Goal: Task Accomplishment & Management: Manage account settings

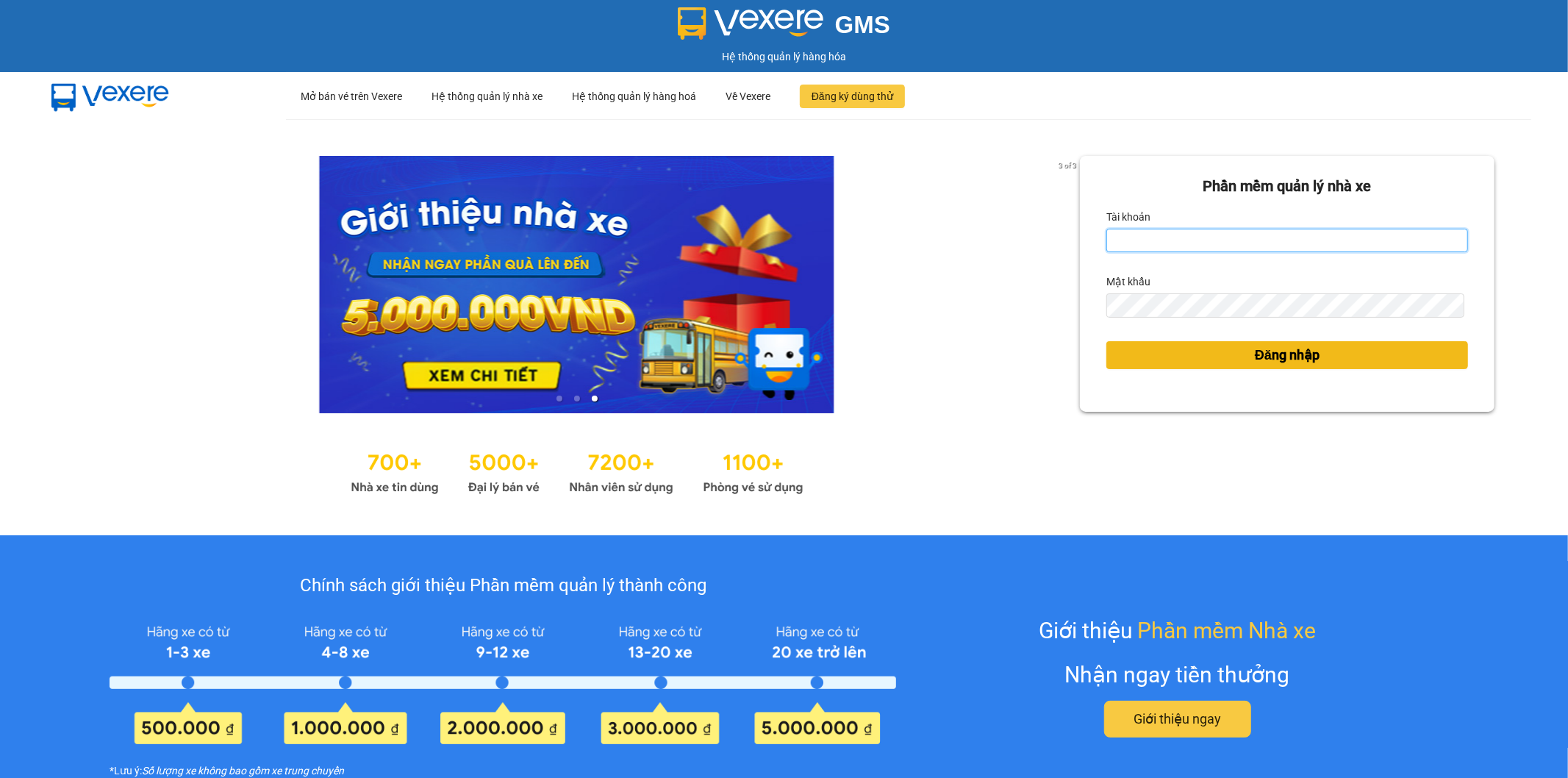
type input "tthngoc.ducphatth"
click at [1232, 361] on button "Đăng nhập" at bounding box center [1287, 355] width 361 height 28
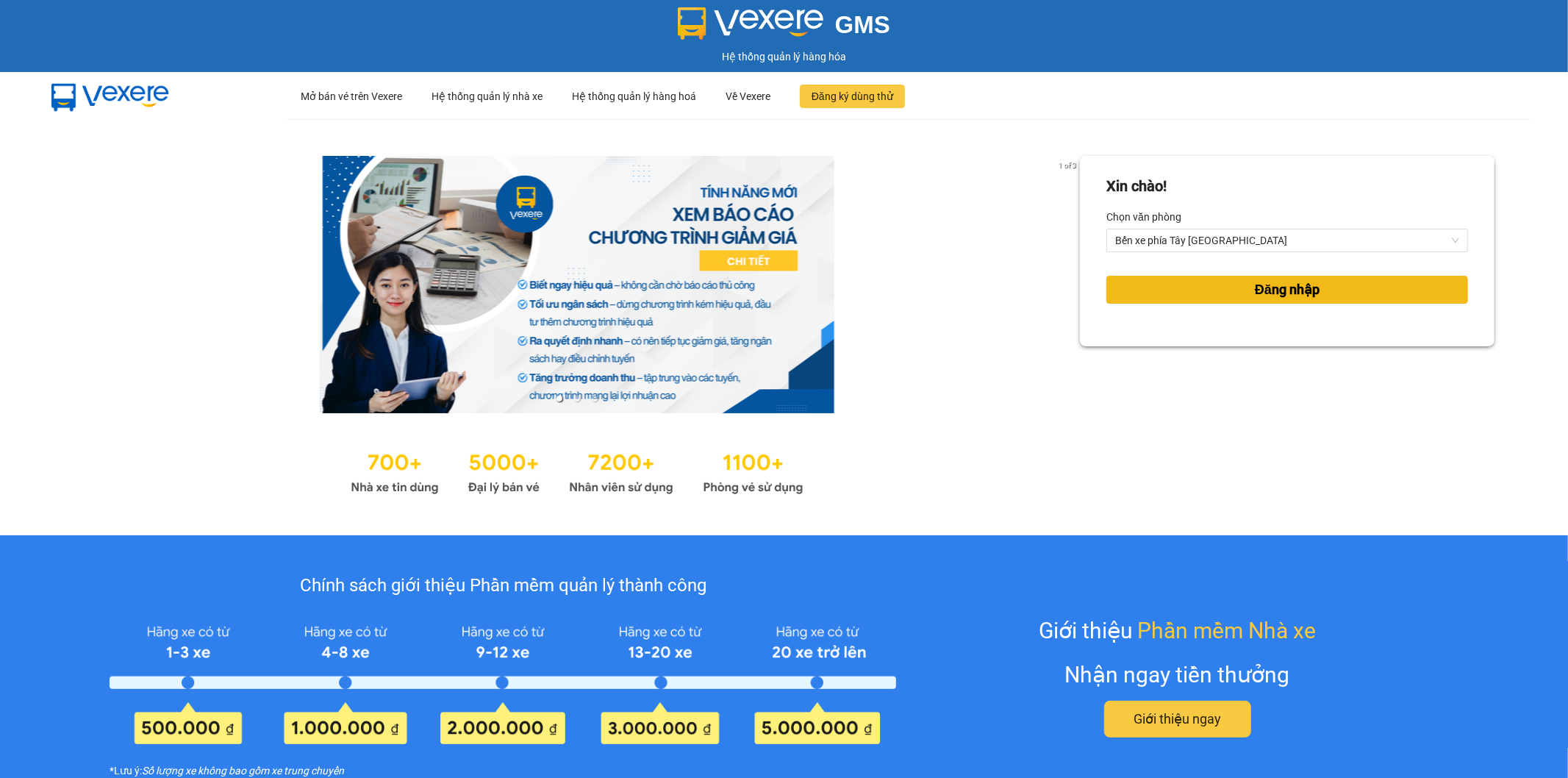
click at [1255, 291] on span "Đăng nhập" at bounding box center [1287, 289] width 64 height 20
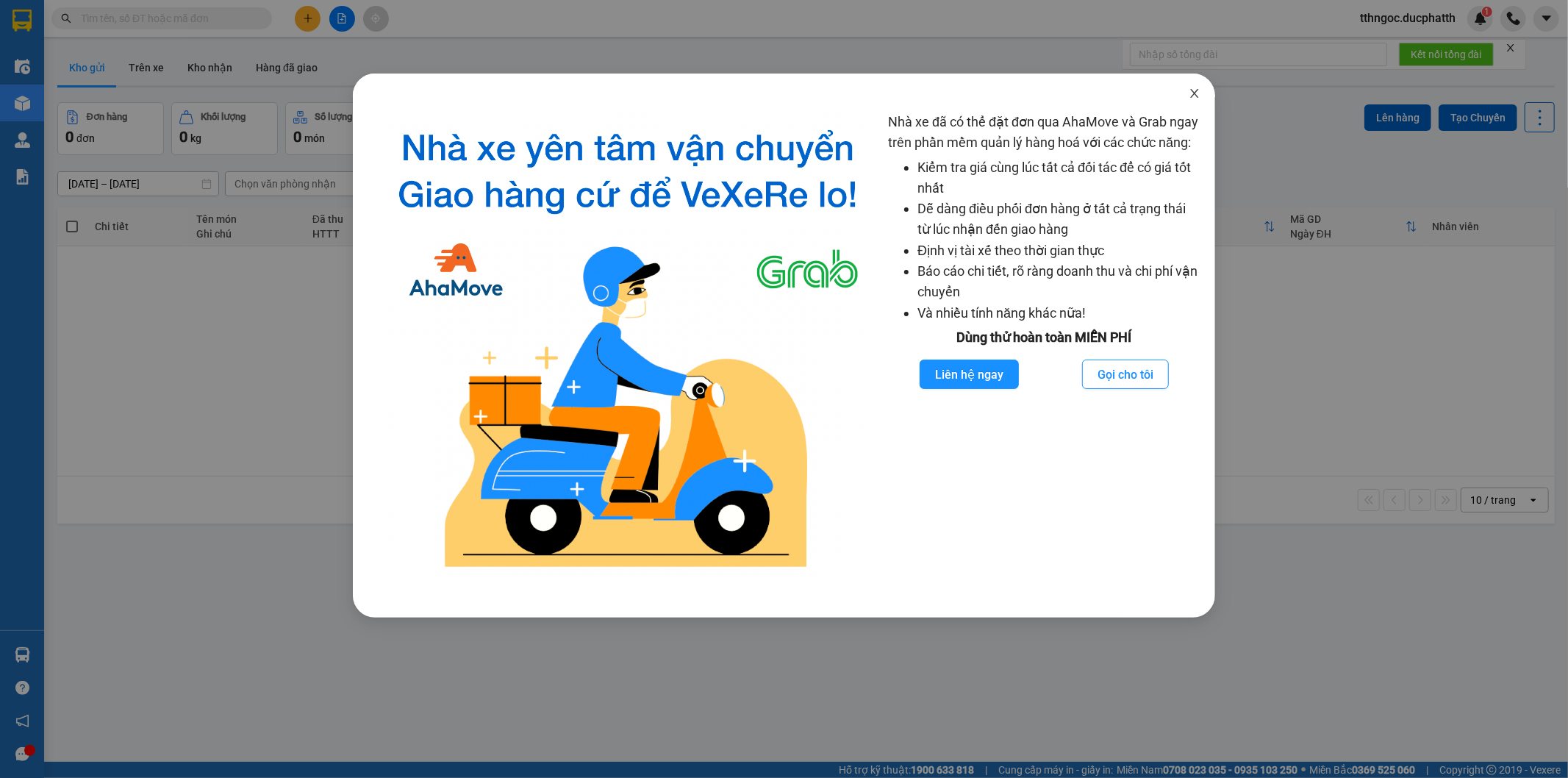
click at [1191, 90] on icon "close" at bounding box center [1193, 92] width 8 height 9
